Goal: Task Accomplishment & Management: Use online tool/utility

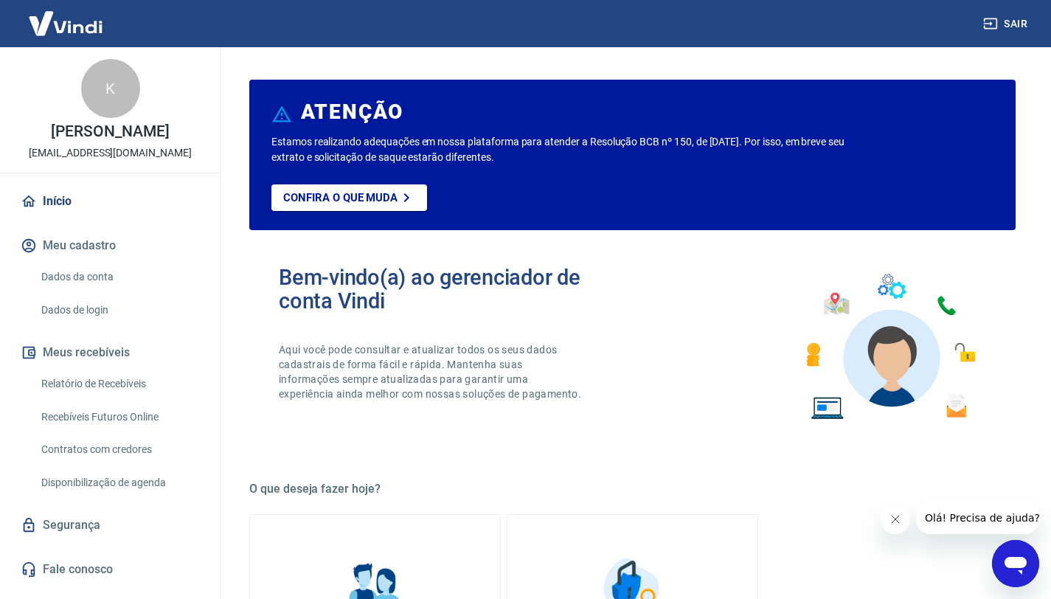
click at [121, 394] on link "Relatório de Recebíveis" at bounding box center [118, 384] width 167 height 30
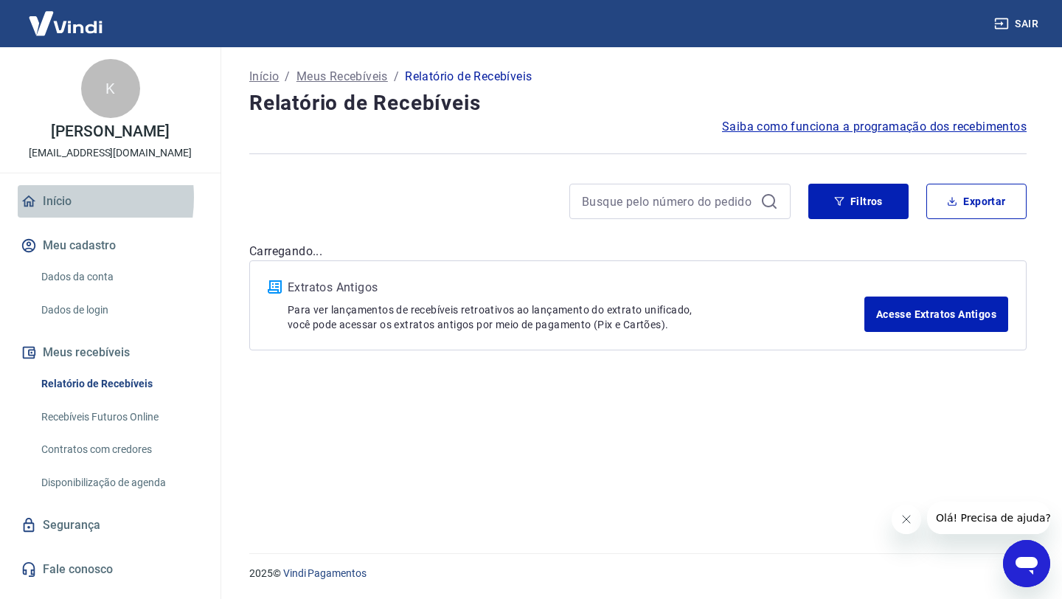
click at [42, 213] on link "Início" at bounding box center [110, 201] width 185 height 32
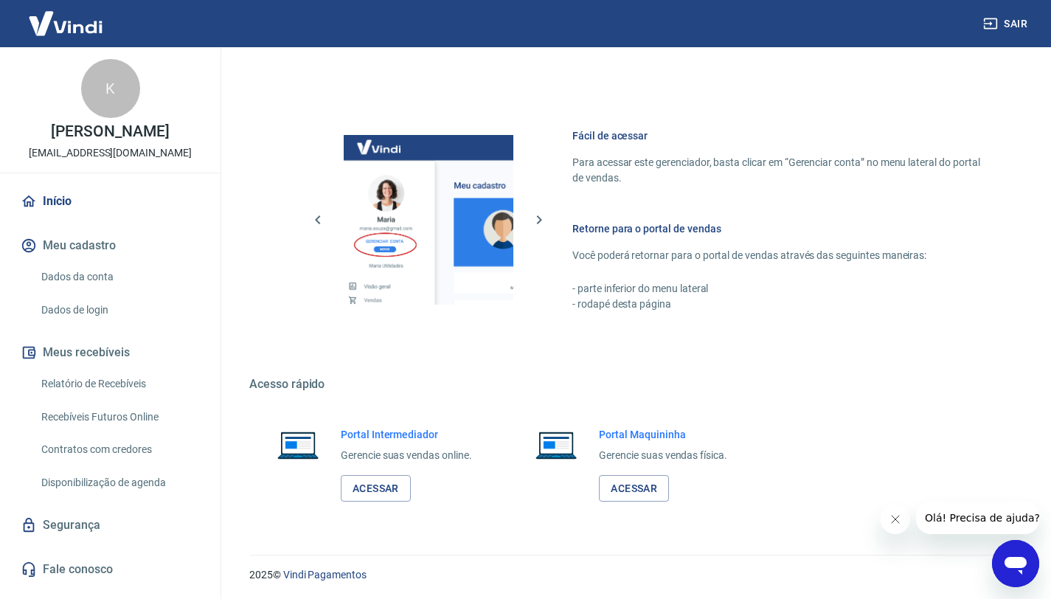
scroll to position [733, 0]
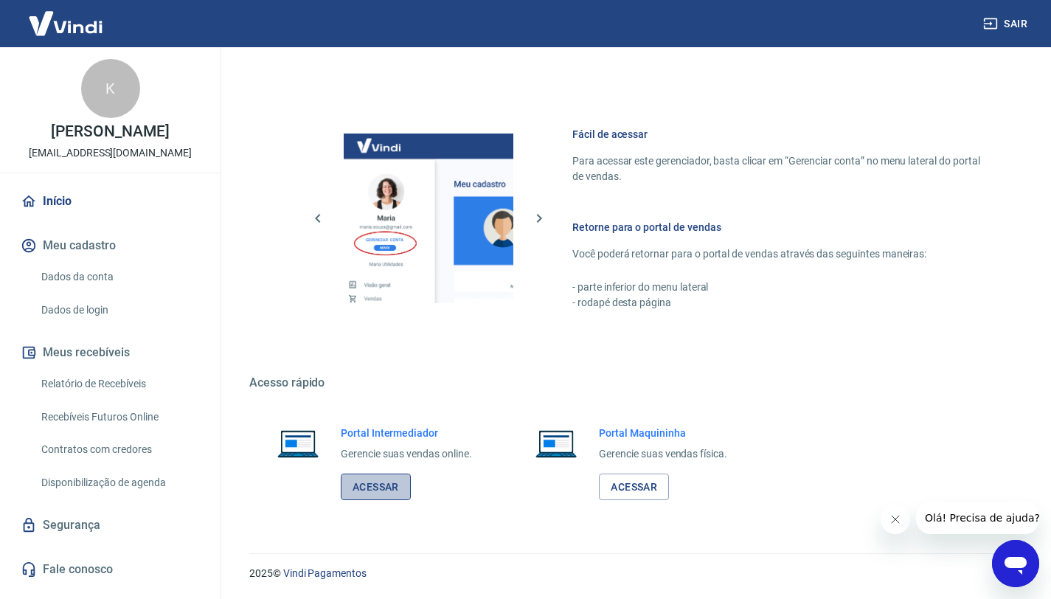
click at [358, 496] on link "Acessar" at bounding box center [376, 487] width 70 height 27
